Goal: Task Accomplishment & Management: Manage account settings

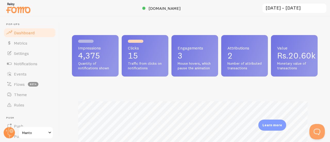
click at [28, 66] on span "Notifications" at bounding box center [25, 63] width 23 height 5
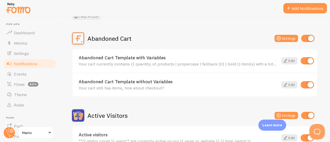
scroll to position [42, 0]
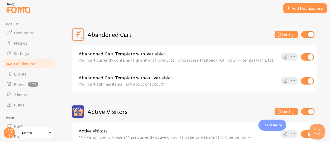
click at [306, 59] on input "checkbox" at bounding box center [307, 56] width 13 height 7
checkbox input "false"
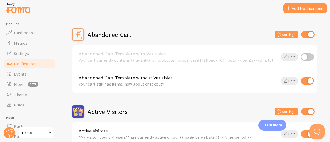
click at [306, 35] on input "checkbox" at bounding box center [307, 34] width 13 height 7
checkbox input "false"
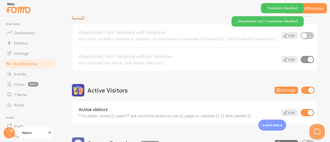
scroll to position [84, 0]
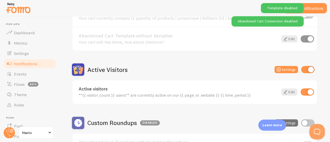
click at [307, 69] on input "checkbox" at bounding box center [307, 69] width 13 height 7
checkbox input "false"
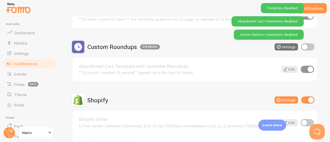
scroll to position [163, 0]
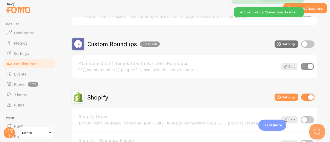
click at [305, 98] on input "checkbox" at bounding box center [307, 97] width 13 height 7
checkbox input "false"
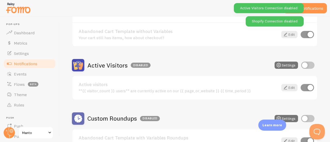
scroll to position [0, 0]
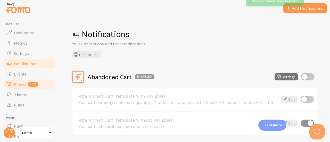
click at [22, 88] on link "Flows beta" at bounding box center [29, 84] width 53 height 10
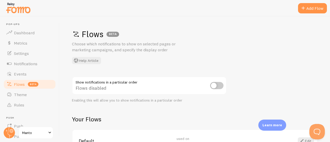
scroll to position [35, 0]
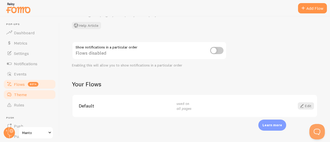
click at [38, 97] on link "Theme" at bounding box center [29, 95] width 53 height 10
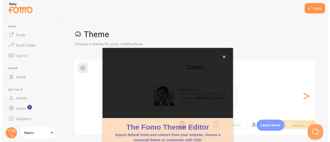
scroll to position [67, 0]
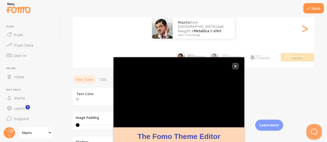
click at [235, 66] on icon "close," at bounding box center [235, 66] width 3 height 3
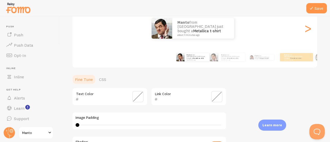
scroll to position [156, 0]
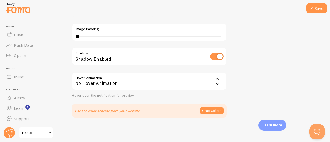
click at [220, 55] on input "checkbox" at bounding box center [216, 56] width 13 height 7
checkbox input "false"
click at [311, 9] on icon at bounding box center [312, 8] width 6 height 6
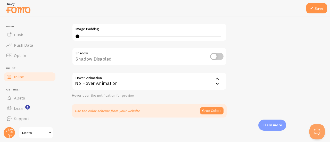
click at [32, 79] on link "Inline" at bounding box center [29, 77] width 53 height 10
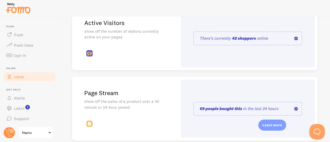
scroll to position [170, 0]
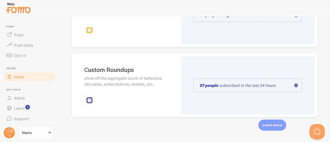
click at [287, 83] on img at bounding box center [248, 85] width 109 height 14
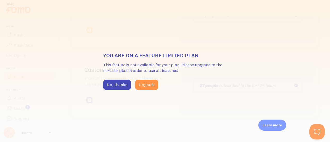
drag, startPoint x: 27, startPoint y: 46, endPoint x: 28, endPoint y: 54, distance: 8.6
click at [28, 54] on div "You are on a feature limited plan This feature is not available for your plan. …" at bounding box center [165, 71] width 330 height 142
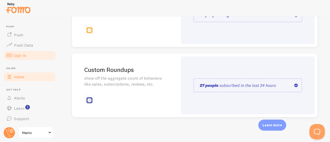
click at [23, 60] on link "Opt-In" at bounding box center [29, 55] width 53 height 10
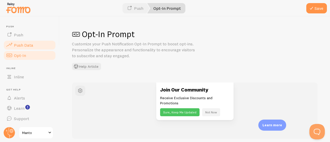
click at [21, 49] on link "Push Data" at bounding box center [29, 45] width 53 height 10
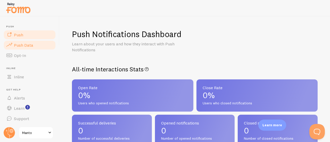
click at [34, 39] on link "Push" at bounding box center [29, 35] width 53 height 10
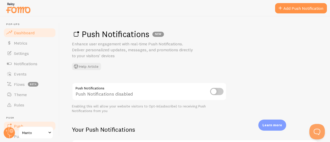
click at [21, 30] on span "Dashboard" at bounding box center [24, 32] width 21 height 5
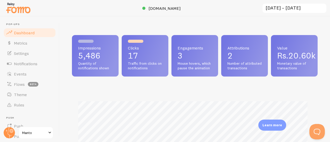
scroll to position [136, 242]
click at [90, 48] on span "Impressions" at bounding box center [95, 48] width 34 height 4
click at [40, 43] on link "Metrics" at bounding box center [29, 43] width 53 height 10
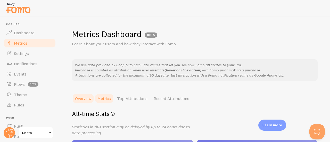
click at [109, 100] on link "Metrics" at bounding box center [104, 98] width 20 height 10
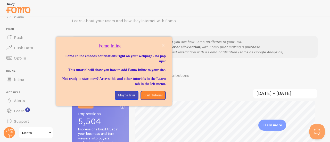
scroll to position [91, 0]
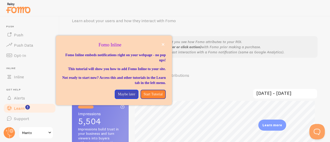
click at [23, 110] on span "Learn" at bounding box center [19, 108] width 11 height 5
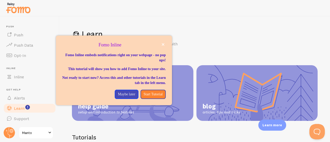
click at [240, 13] on div at bounding box center [165, 8] width 330 height 17
click at [164, 45] on icon "close," at bounding box center [163, 44] width 3 height 3
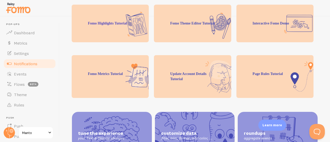
click at [22, 66] on span "Notifications" at bounding box center [25, 63] width 23 height 5
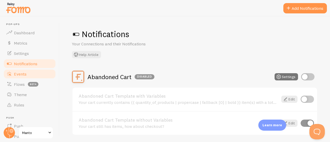
click at [14, 75] on span "Events" at bounding box center [20, 73] width 13 height 5
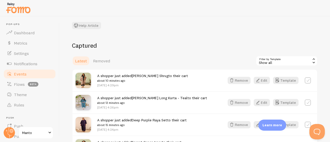
scroll to position [66, 0]
click at [306, 83] on label at bounding box center [308, 80] width 6 height 6
checkbox input "true"
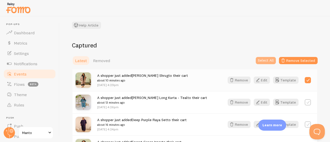
click at [256, 63] on button "Select All" at bounding box center [266, 60] width 20 height 7
checkbox input "true"
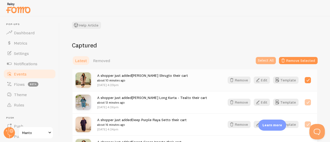
checkbox input "true"
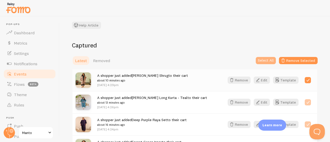
checkbox input "true"
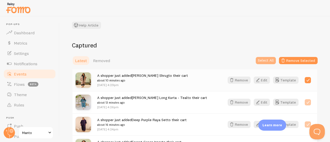
checkbox input "true"
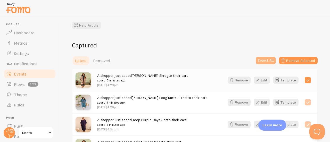
checkbox input "true"
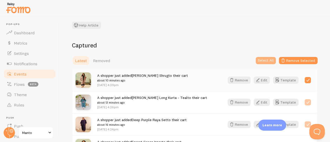
checkbox input "true"
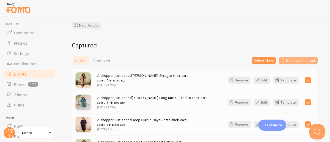
click at [295, 63] on button "Remove Selected" at bounding box center [298, 60] width 39 height 7
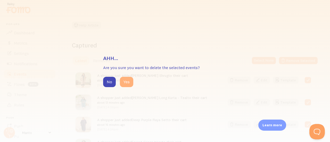
click at [123, 80] on button "Yes" at bounding box center [126, 82] width 13 height 10
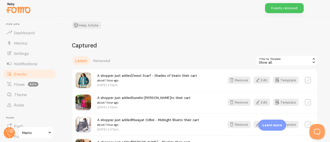
click at [305, 81] on label at bounding box center [308, 80] width 6 height 6
checkbox input "true"
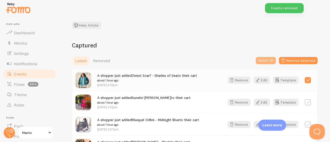
click at [265, 60] on button "Select All" at bounding box center [266, 60] width 20 height 7
checkbox input "true"
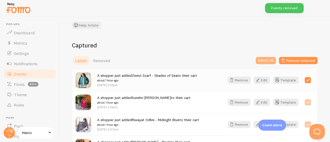
checkbox input "true"
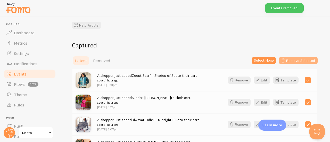
click at [292, 62] on button "Remove Selected" at bounding box center [298, 60] width 39 height 7
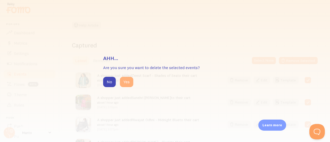
click at [127, 84] on button "Yes" at bounding box center [126, 82] width 13 height 10
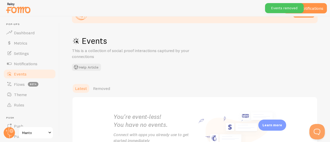
scroll to position [0, 0]
